Goal: Task Accomplishment & Management: Manage account settings

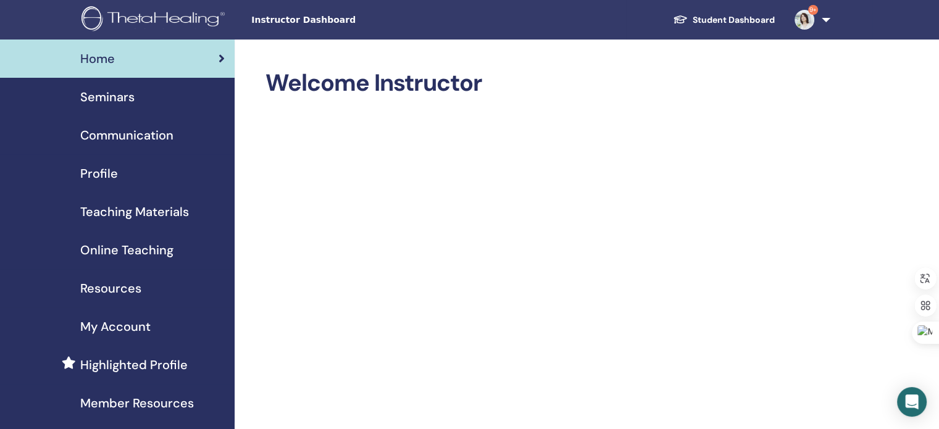
click at [110, 98] on span "Seminars" at bounding box center [107, 97] width 54 height 19
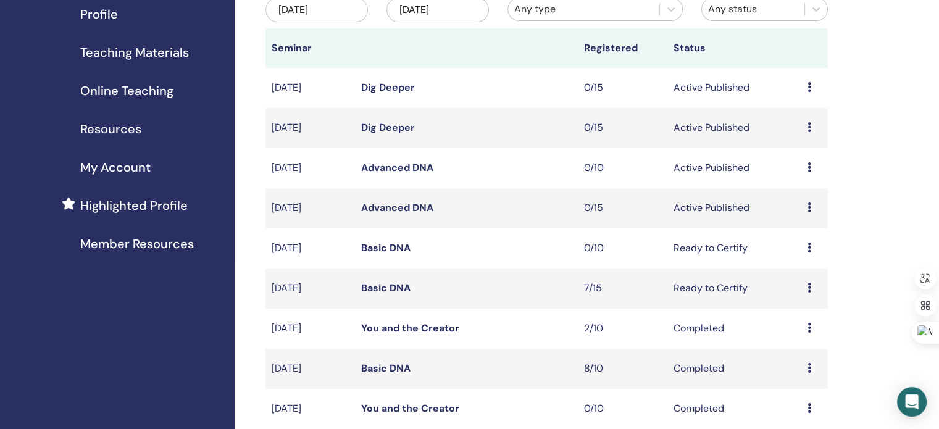
scroll to position [169, 0]
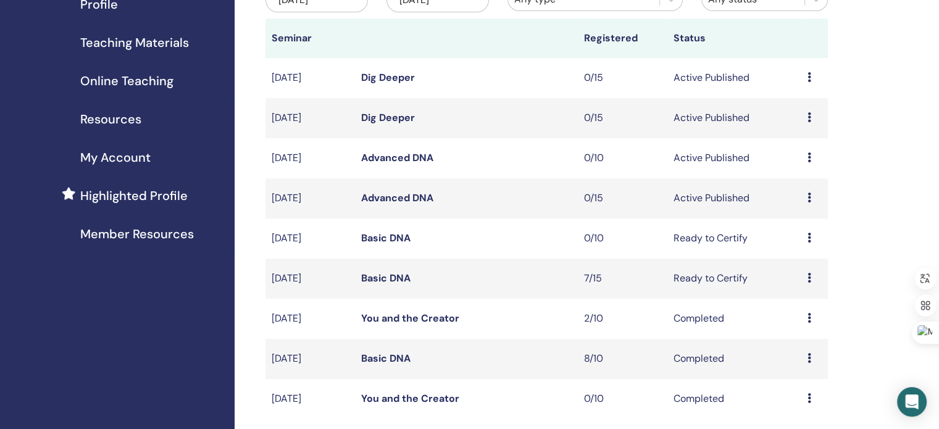
click at [807, 278] on icon at bounding box center [809, 278] width 4 height 10
click at [807, 326] on link "Attendees" at bounding box center [797, 324] width 47 height 13
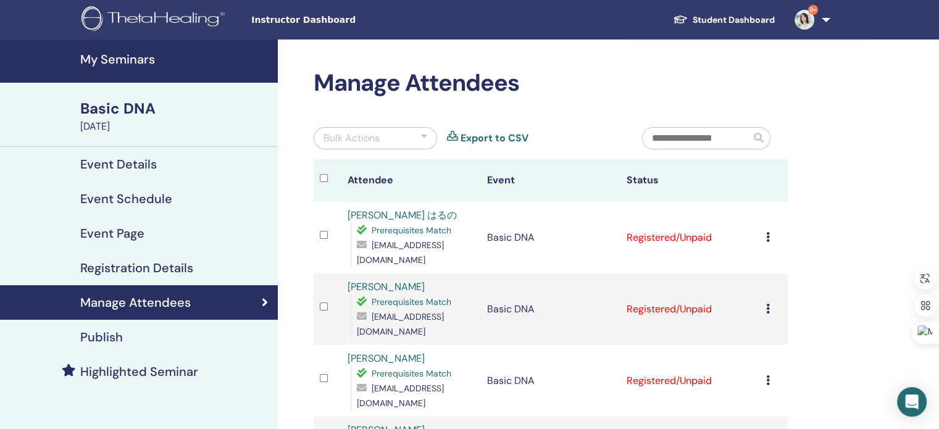
click at [766, 237] on icon at bounding box center [768, 237] width 4 height 10
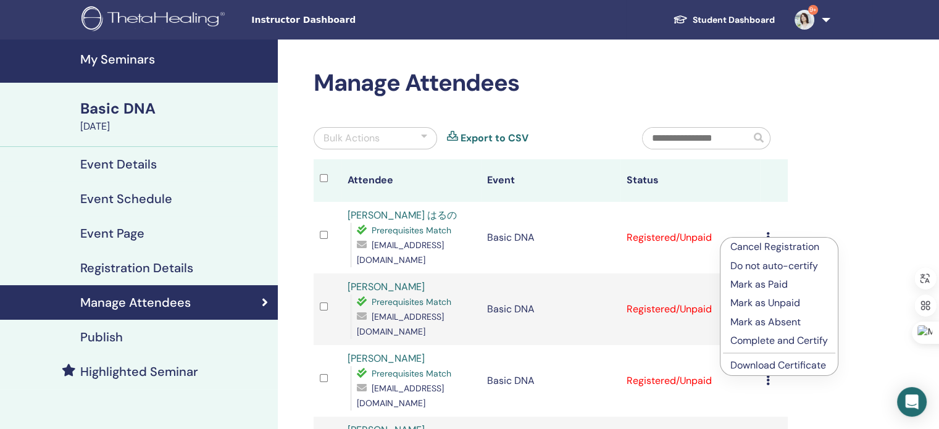
click at [768, 337] on p "Complete and Certify" at bounding box center [778, 340] width 97 height 15
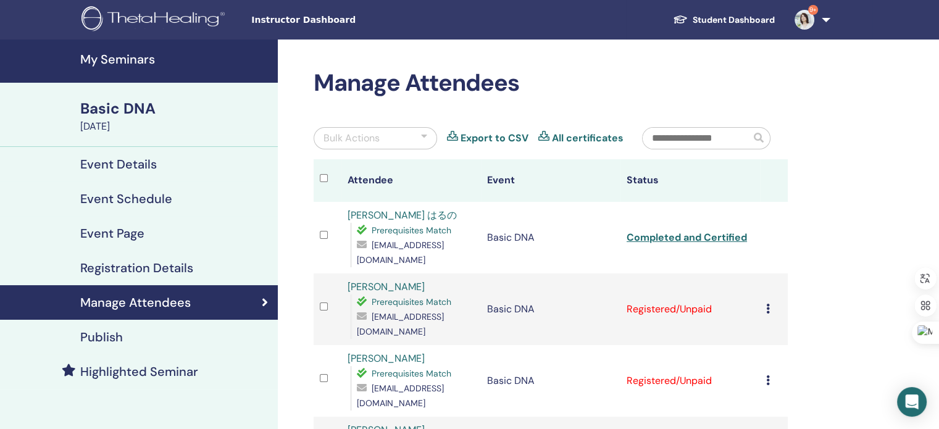
click at [766, 312] on icon at bounding box center [768, 309] width 4 height 10
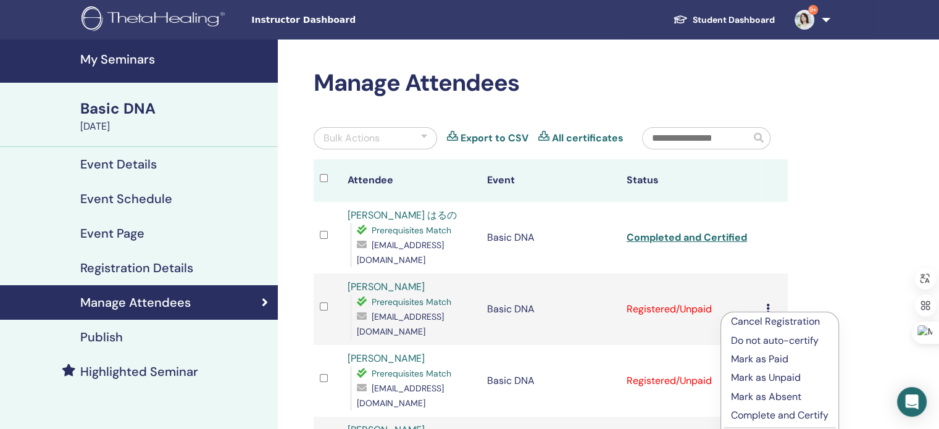
click at [767, 412] on p "Complete and Certify" at bounding box center [779, 415] width 97 height 15
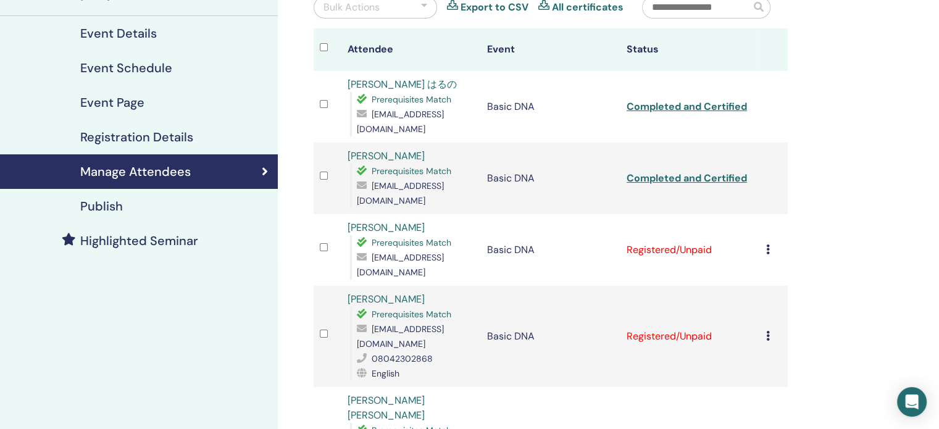
scroll to position [135, 0]
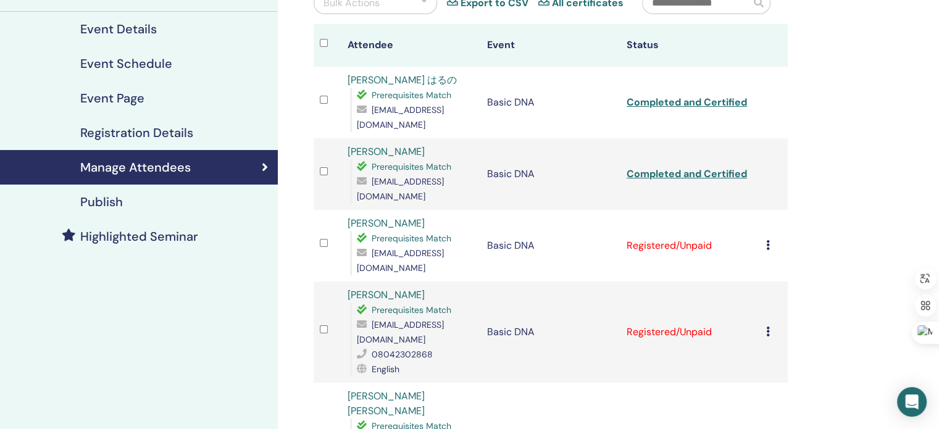
click at [768, 240] on icon at bounding box center [768, 245] width 4 height 10
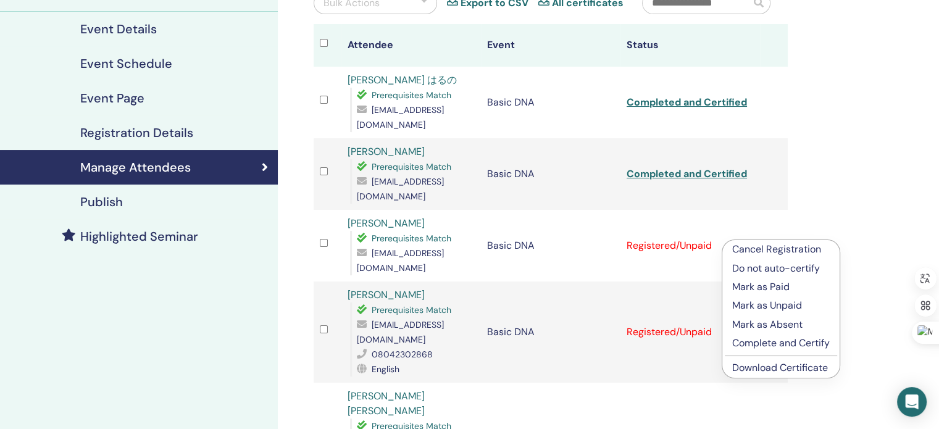
click at [785, 343] on p "Complete and Certify" at bounding box center [780, 343] width 97 height 15
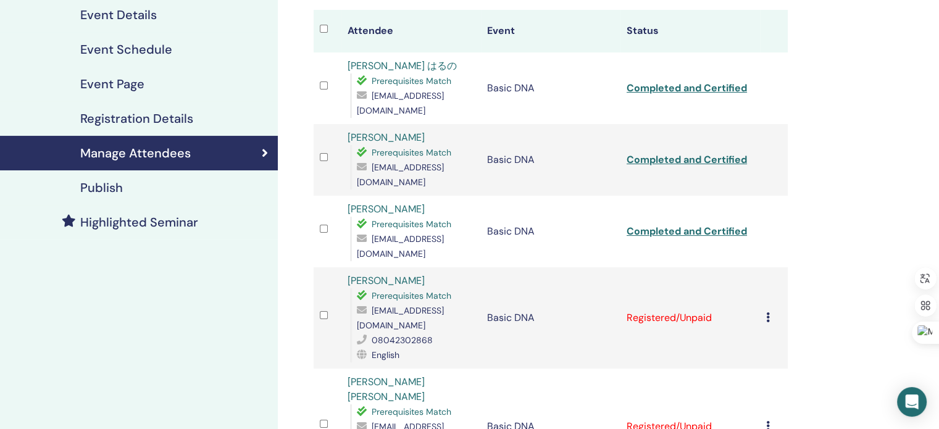
scroll to position [160, 0]
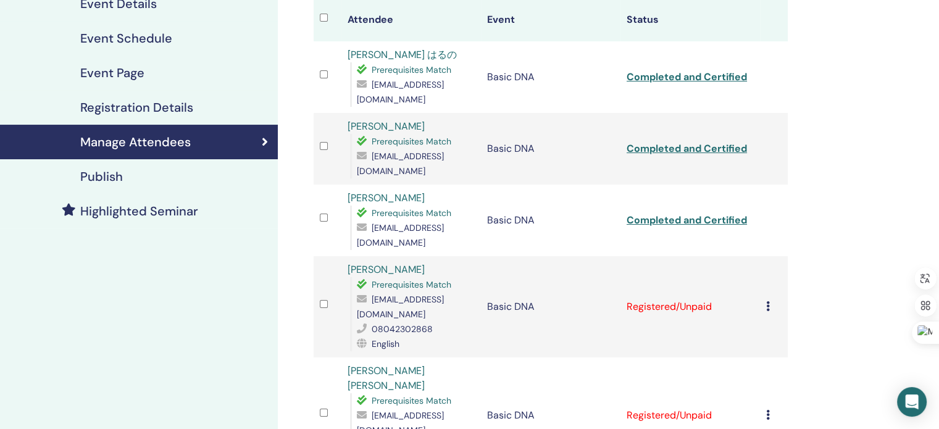
click at [768, 301] on icon at bounding box center [768, 306] width 4 height 10
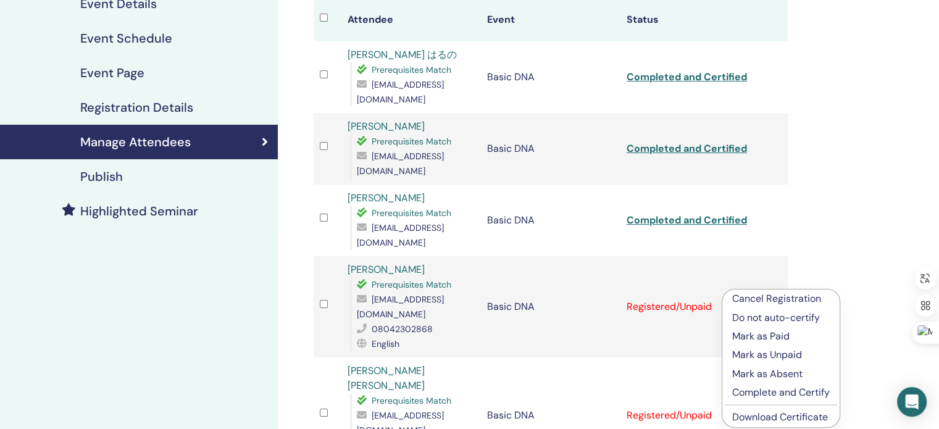
click at [777, 389] on p "Complete and Certify" at bounding box center [780, 392] width 97 height 15
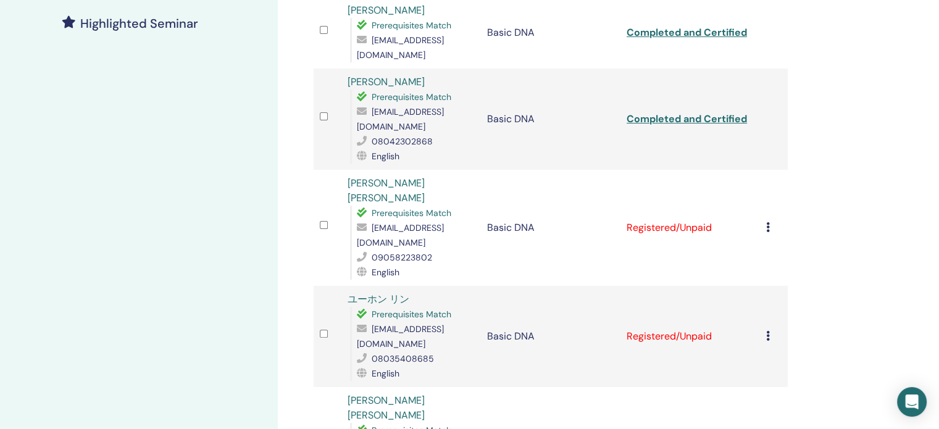
scroll to position [375, 0]
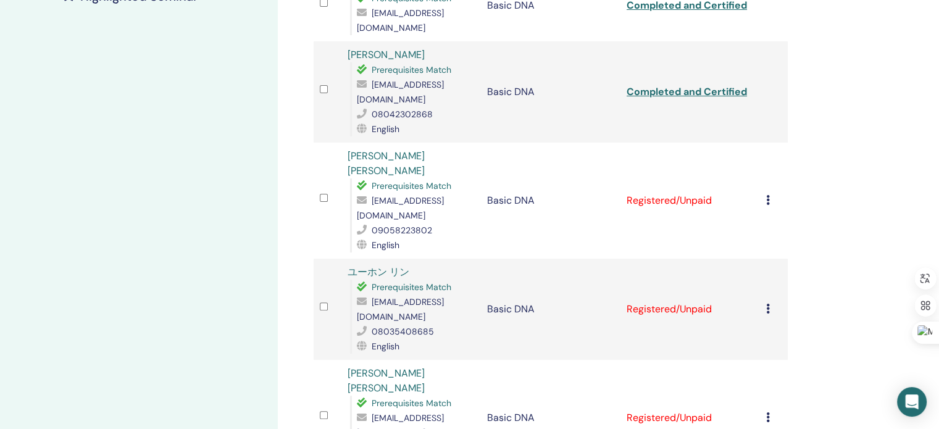
click at [766, 195] on icon at bounding box center [768, 200] width 4 height 10
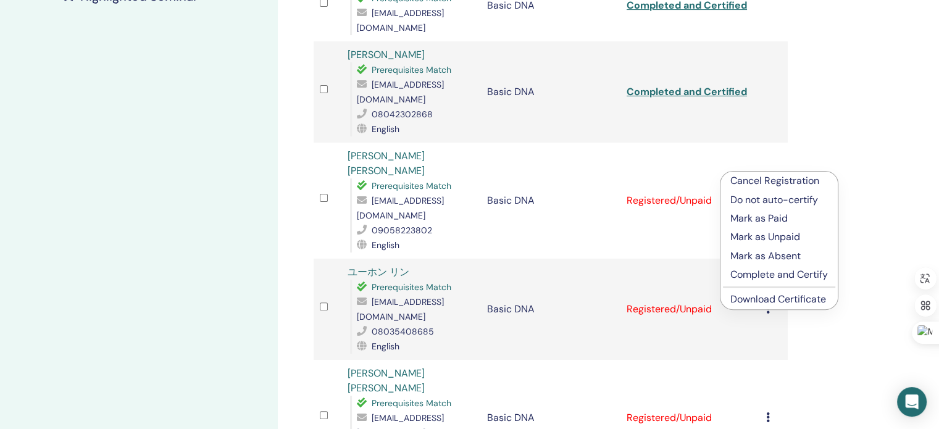
click at [773, 275] on p "Complete and Certify" at bounding box center [778, 274] width 97 height 15
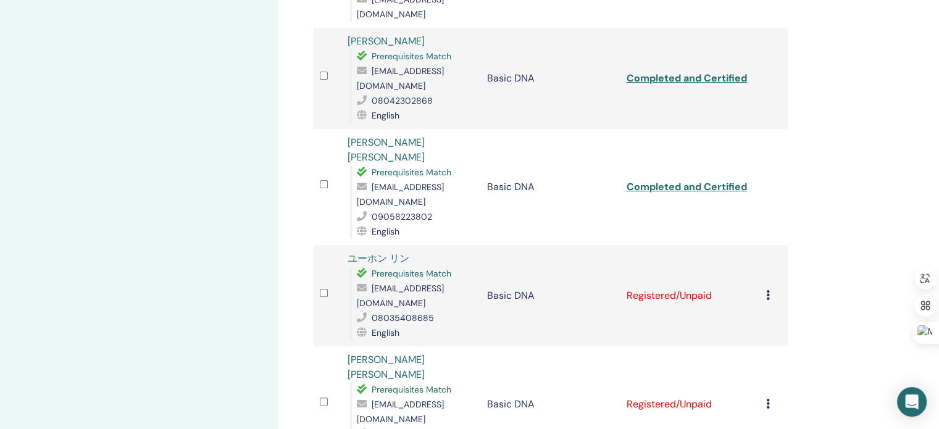
scroll to position [395, 0]
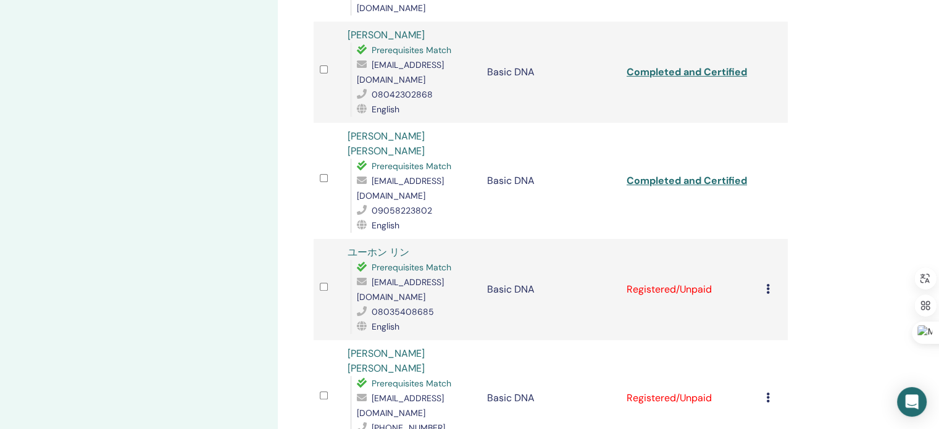
click at [766, 284] on icon at bounding box center [768, 289] width 4 height 10
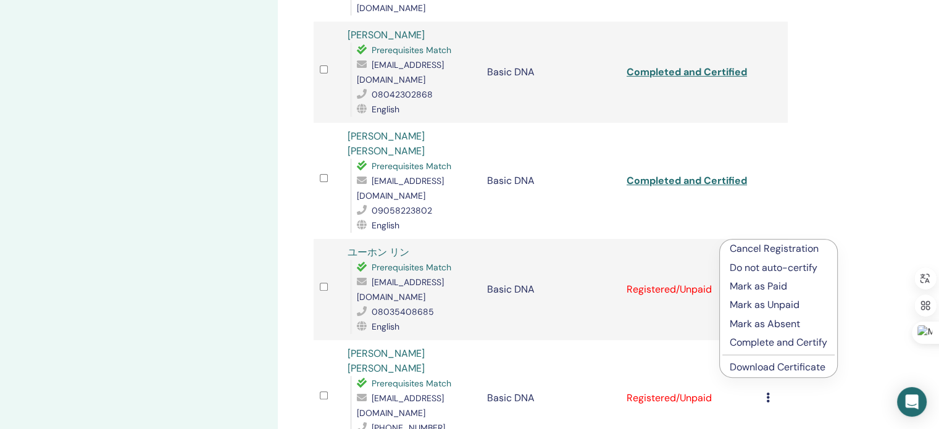
click at [775, 346] on p "Complete and Certify" at bounding box center [777, 342] width 97 height 15
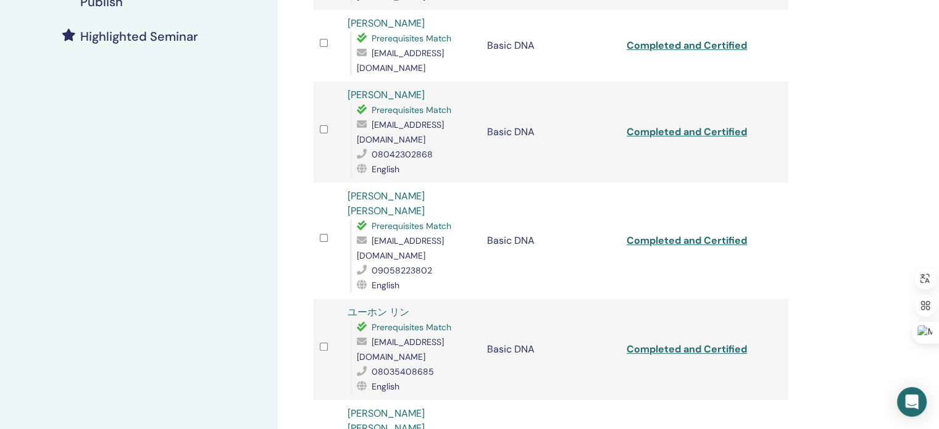
scroll to position [449, 0]
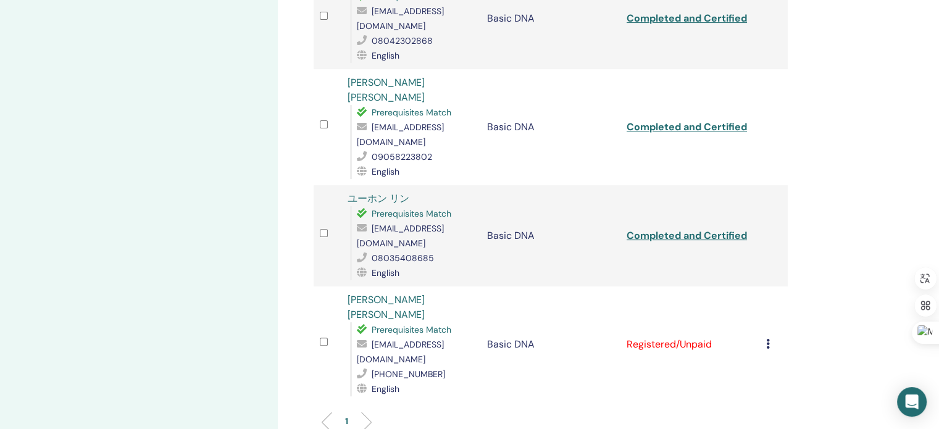
click at [766, 339] on icon at bounding box center [768, 344] width 4 height 10
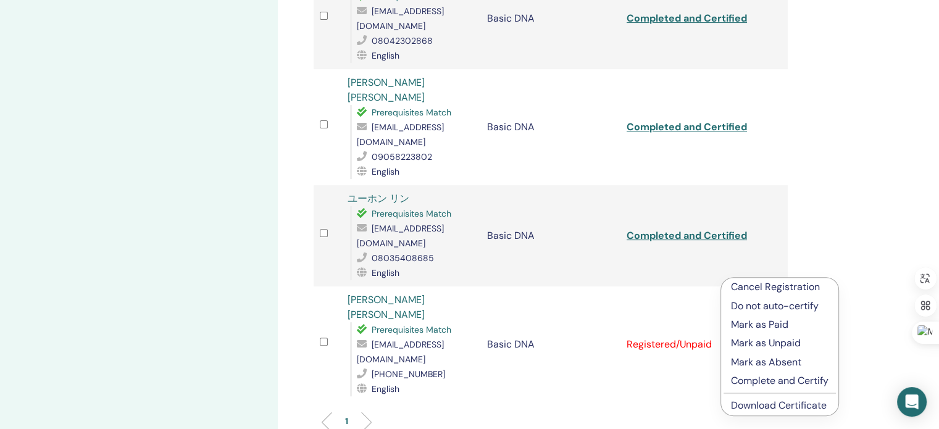
click at [785, 379] on p "Complete and Certify" at bounding box center [779, 380] width 97 height 15
